Goal: Task Accomplishment & Management: Manage account settings

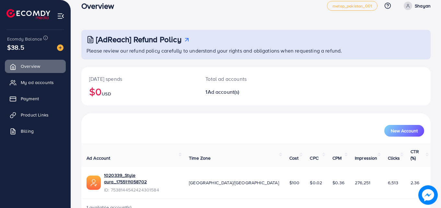
scroll to position [15, 0]
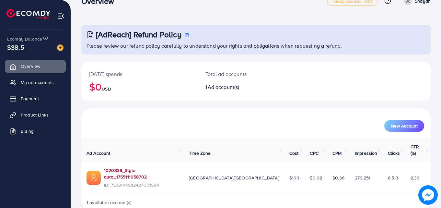
click at [112, 167] on link "1020339_Style aura_1755111058702" at bounding box center [141, 173] width 75 height 13
click at [39, 82] on span "My ad accounts" at bounding box center [38, 82] width 33 height 6
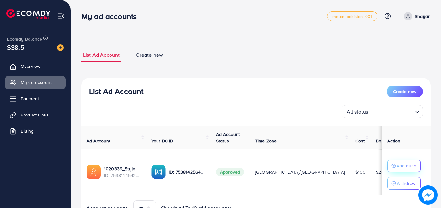
click at [404, 166] on p "Add Fund" at bounding box center [407, 166] width 20 height 8
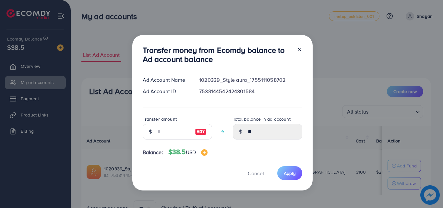
click at [294, 45] on div at bounding box center [297, 55] width 10 height 21
click at [297, 55] on div at bounding box center [297, 55] width 10 height 21
click at [298, 49] on line at bounding box center [299, 49] width 3 height 3
